Goal: Task Accomplishment & Management: Use online tool/utility

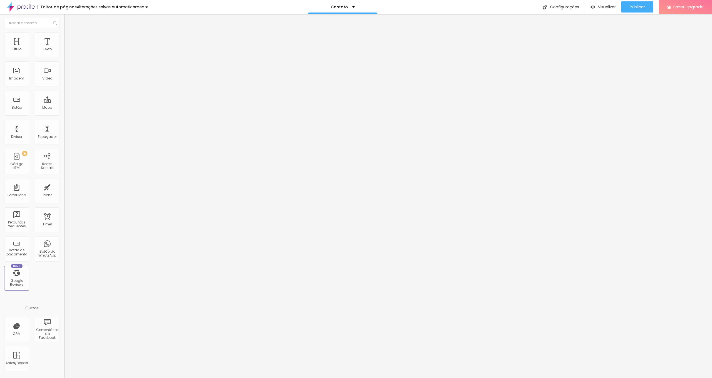
click at [64, 56] on img at bounding box center [65, 57] width 3 height 3
drag, startPoint x: 291, startPoint y: 253, endPoint x: 255, endPoint y: 255, distance: 35.9
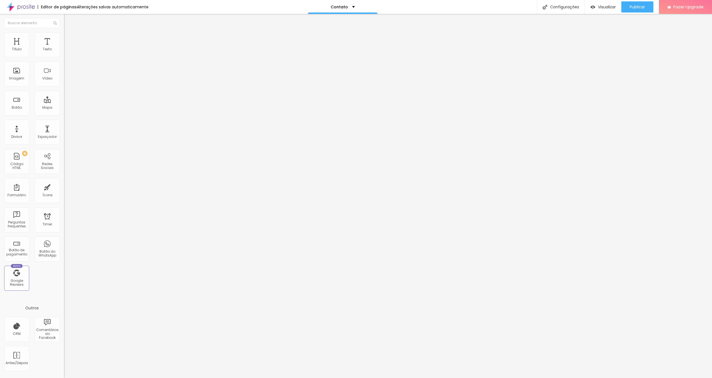
drag, startPoint x: 294, startPoint y: 253, endPoint x: 270, endPoint y: 253, distance: 24.5
type input "Nome do Bebé"
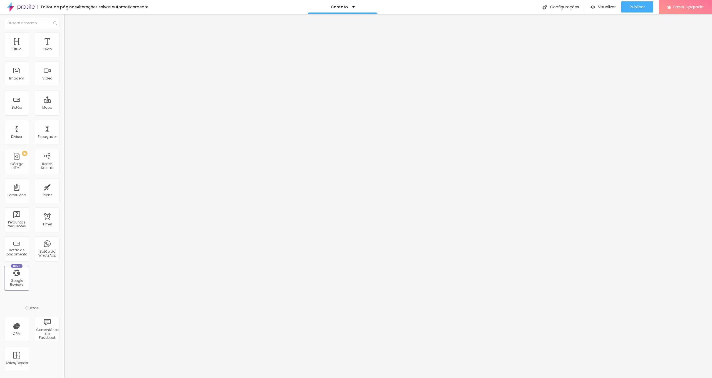
click at [64, 56] on img at bounding box center [65, 57] width 3 height 3
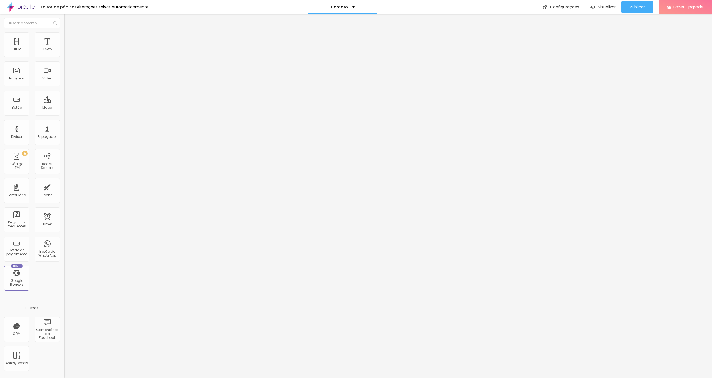
scroll to position [1, 0]
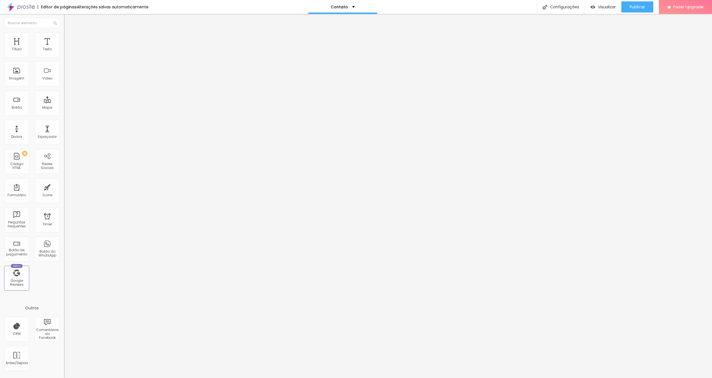
type input "Nome do Bebé / Criança"
click at [64, 56] on img at bounding box center [65, 57] width 3 height 3
drag, startPoint x: 264, startPoint y: 212, endPoint x: 261, endPoint y: 235, distance: 23.2
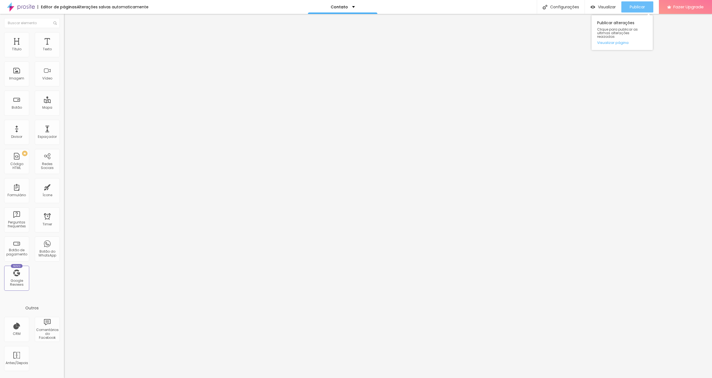
click at [638, 6] on span "Publicar" at bounding box center [636, 7] width 15 height 4
click at [641, 6] on span "Publicar" at bounding box center [636, 7] width 15 height 4
click at [604, 7] on span "Visualizar" at bounding box center [602, 7] width 18 height 4
